Goal: Task Accomplishment & Management: Manage account settings

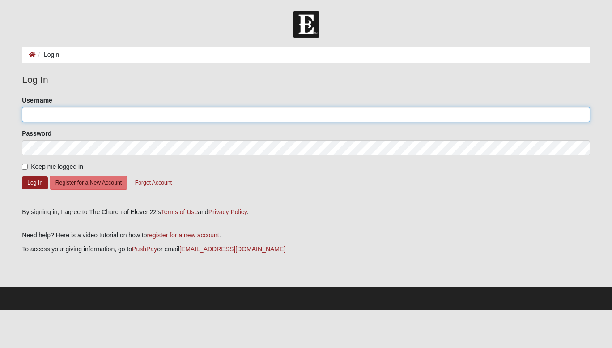
click at [74, 115] on input "Username" at bounding box center [306, 114] width 569 height 15
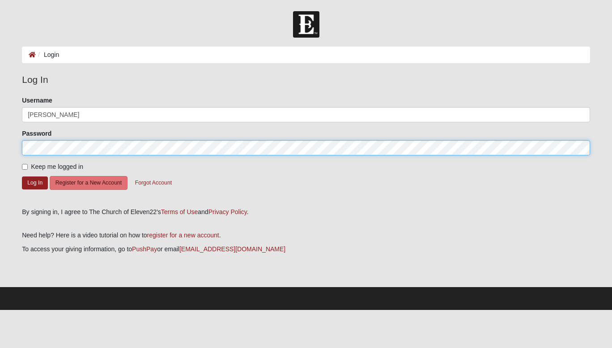
click at [22, 176] on button "Log In" at bounding box center [35, 182] width 26 height 13
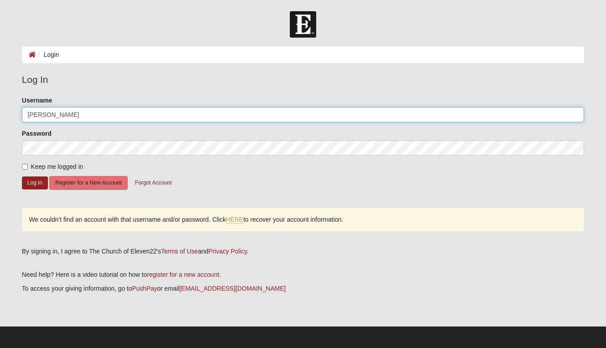
click at [44, 112] on input "jason hartley" at bounding box center [303, 114] width 562 height 15
type input "jasonhartley"
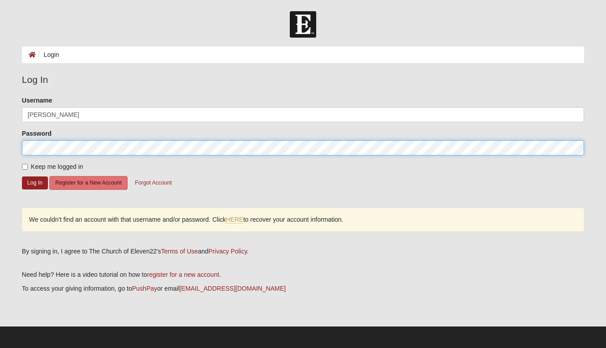
click at [22, 176] on button "Log In" at bounding box center [35, 182] width 26 height 13
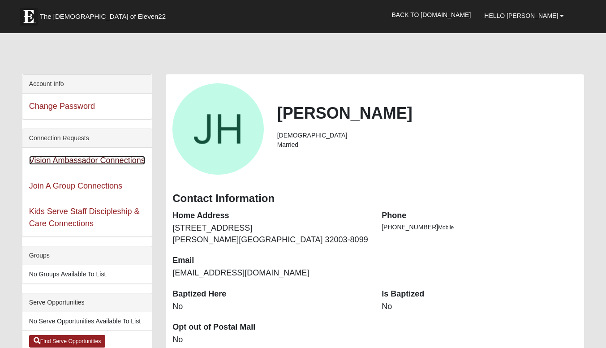
click at [70, 157] on link "Vision Ambassador Connections" at bounding box center [87, 160] width 116 height 9
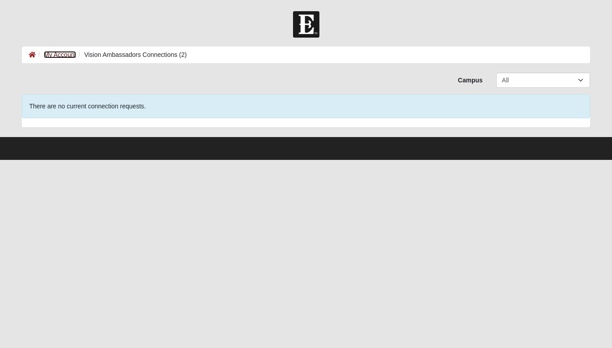
click at [55, 57] on link "My Account" at bounding box center [60, 54] width 32 height 7
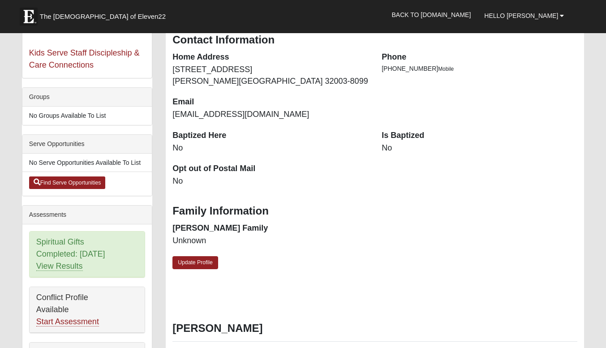
scroll to position [165, 0]
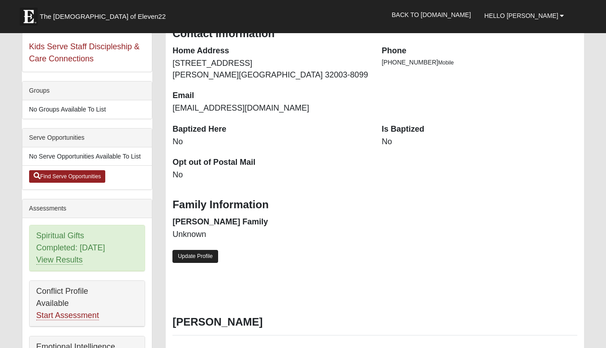
click at [201, 256] on link "Update Profile" at bounding box center [195, 256] width 46 height 13
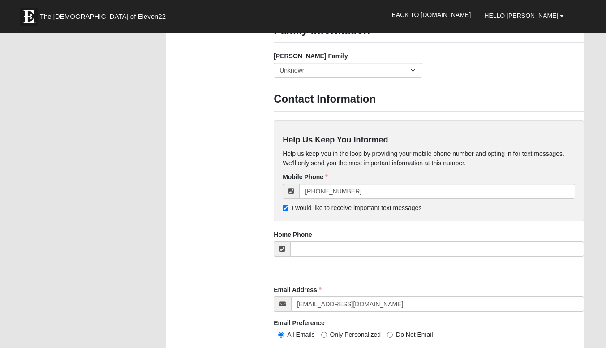
scroll to position [691, 0]
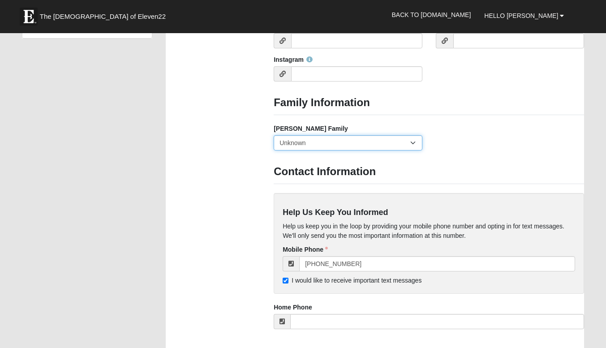
click at [317, 141] on select "Yes, we are a current foster family No, we are a former foster family No, we ha…" at bounding box center [348, 142] width 149 height 15
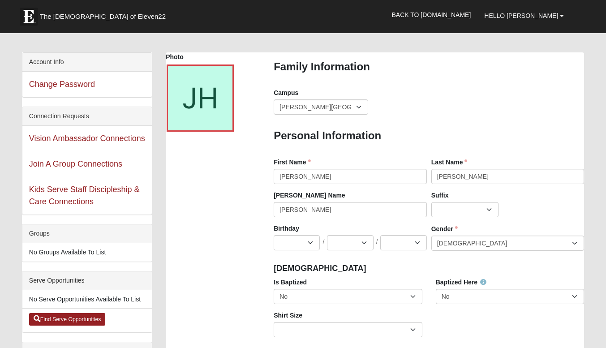
scroll to position [0, 0]
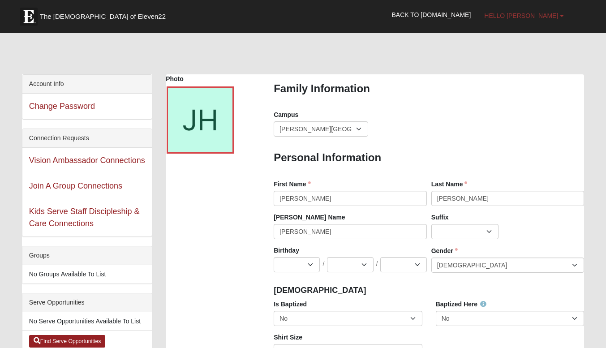
click at [528, 13] on span "Hello [PERSON_NAME]" at bounding box center [521, 15] width 74 height 7
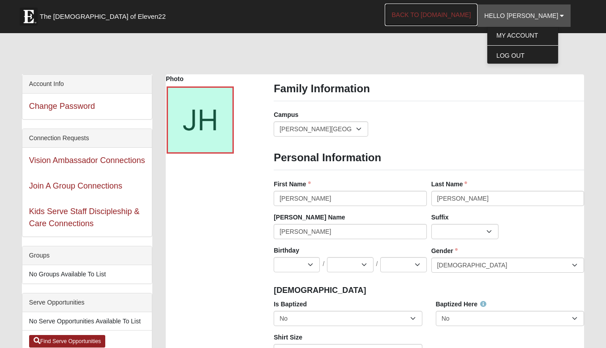
click at [450, 15] on link "Back to [DOMAIN_NAME]" at bounding box center [431, 15] width 93 height 22
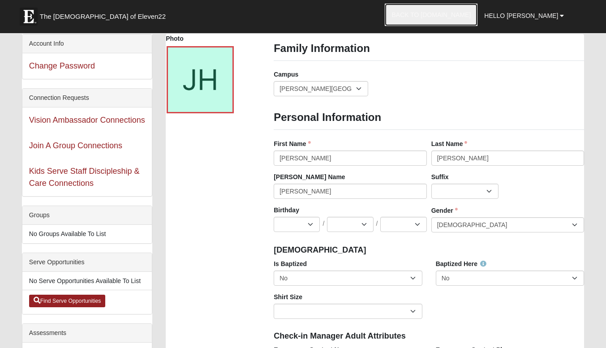
scroll to position [81, 0]
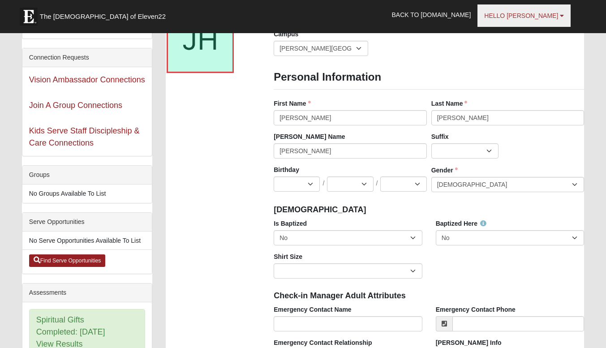
click at [523, 20] on link "Hello [PERSON_NAME]" at bounding box center [523, 15] width 93 height 22
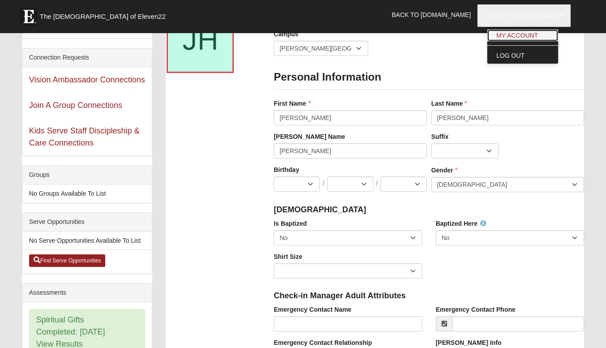
click at [531, 38] on link "My Account" at bounding box center [522, 36] width 71 height 12
